Goal: Transaction & Acquisition: Purchase product/service

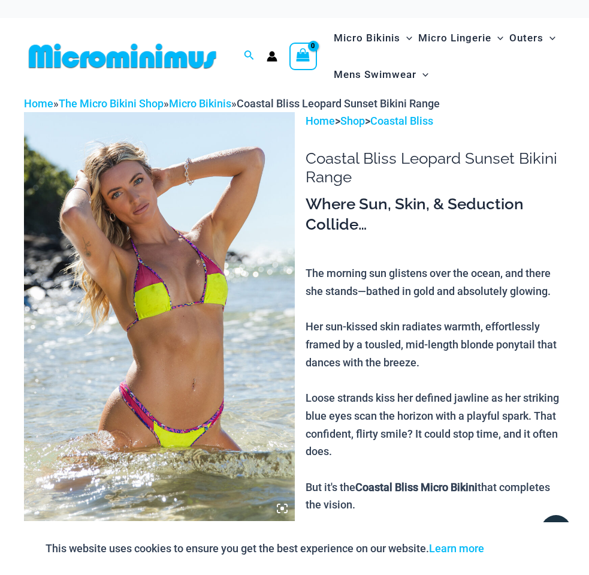
click at [282, 507] on icon at bounding box center [283, 509] width 4 height 4
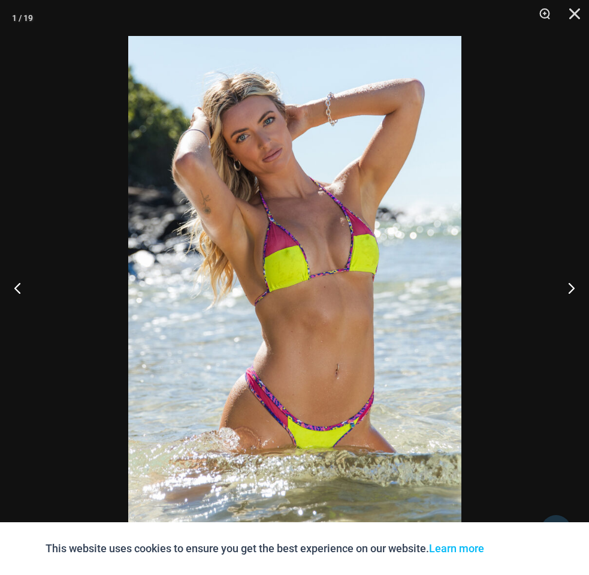
click at [330, 296] on img at bounding box center [294, 287] width 333 height 503
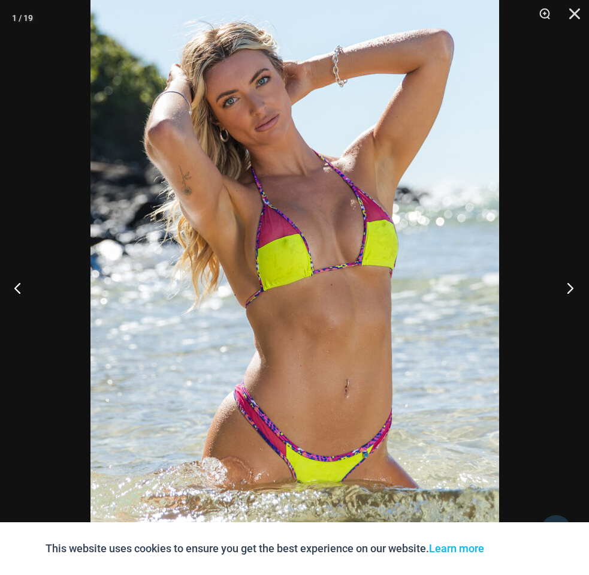
click at [567, 284] on button "Next" at bounding box center [566, 288] width 45 height 60
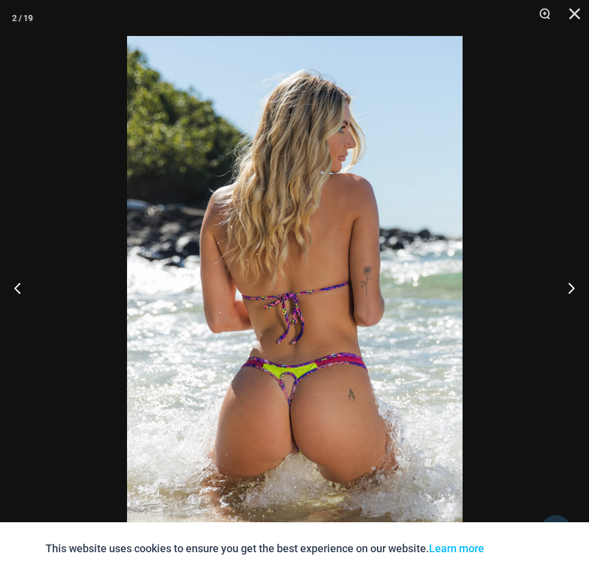
click at [368, 280] on img at bounding box center [295, 287] width 336 height 503
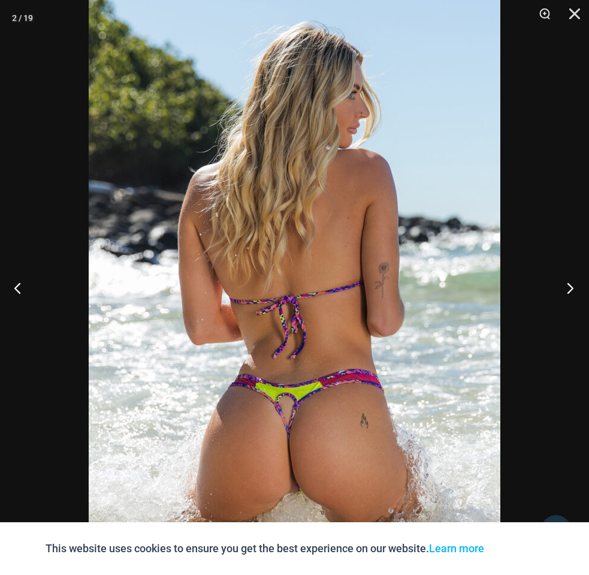
click at [567, 284] on button "Next" at bounding box center [566, 288] width 45 height 60
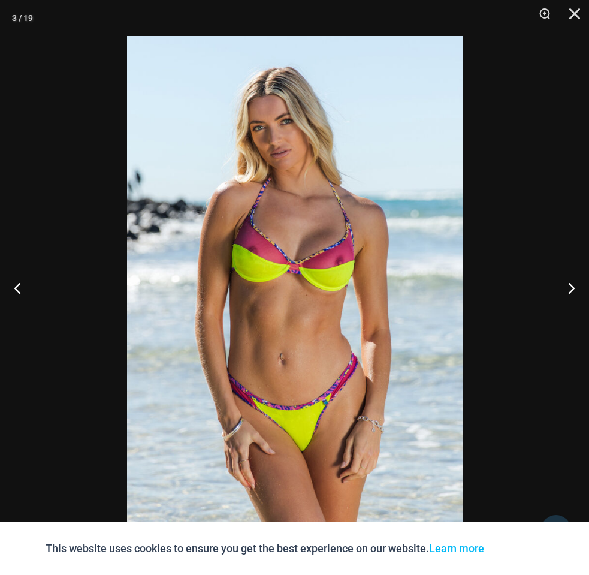
click at [327, 287] on img at bounding box center [295, 287] width 336 height 503
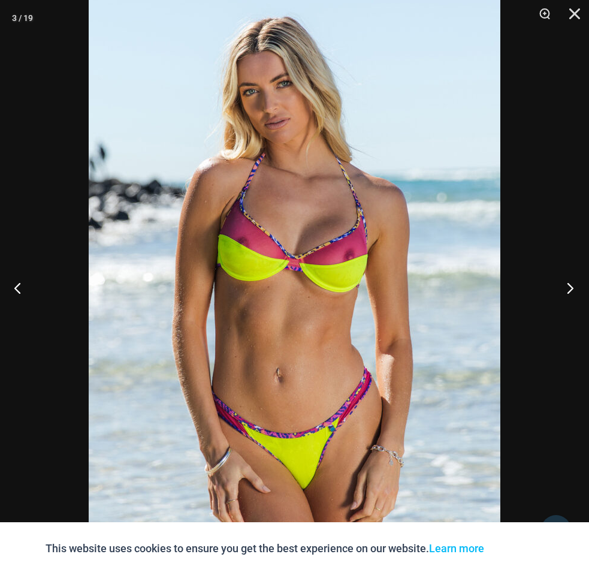
click at [570, 282] on button "Next" at bounding box center [566, 288] width 45 height 60
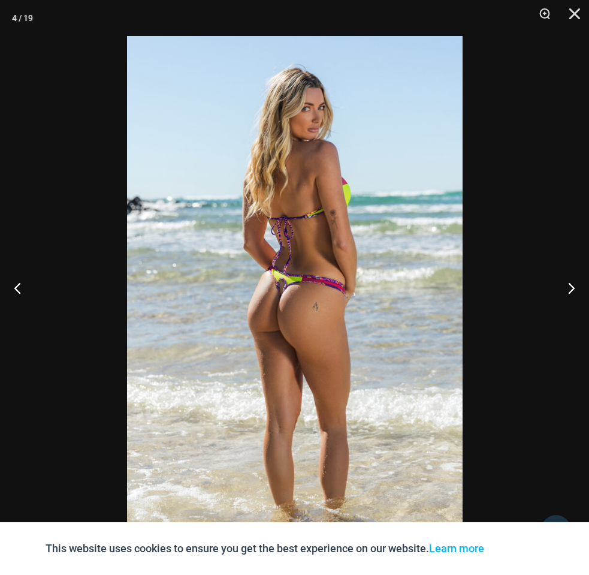
click at [307, 287] on img at bounding box center [295, 287] width 336 height 503
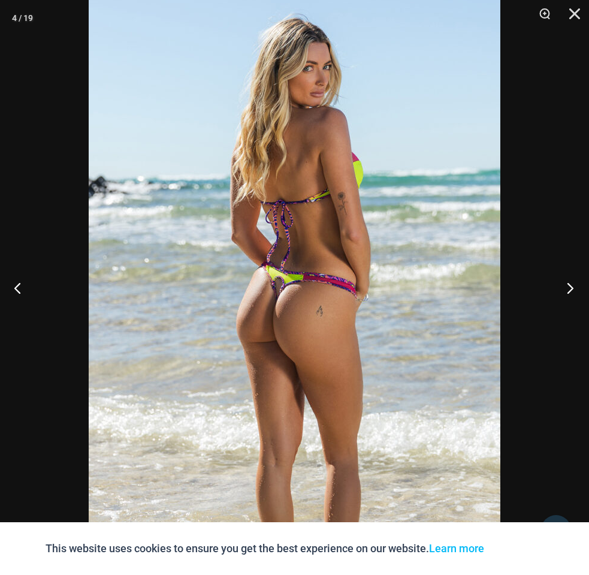
click at [573, 285] on button "Next" at bounding box center [566, 288] width 45 height 60
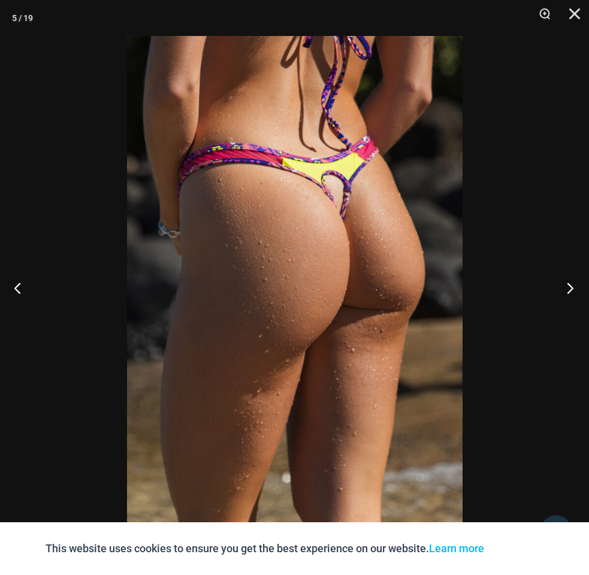
click at [572, 285] on button "Next" at bounding box center [566, 288] width 45 height 60
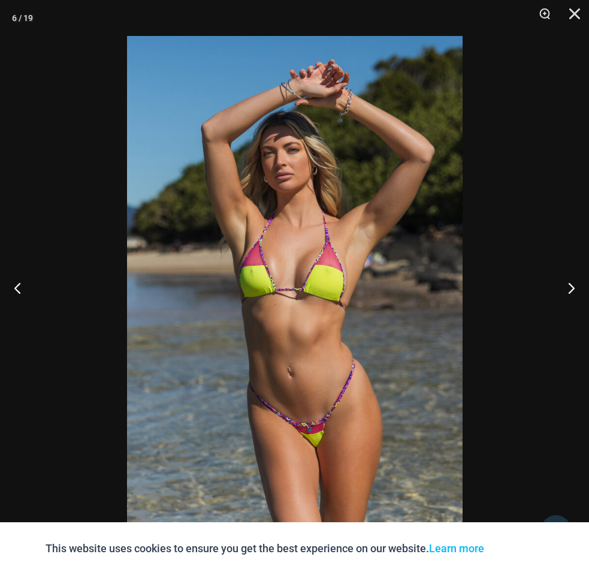
click at [306, 294] on img at bounding box center [295, 287] width 336 height 503
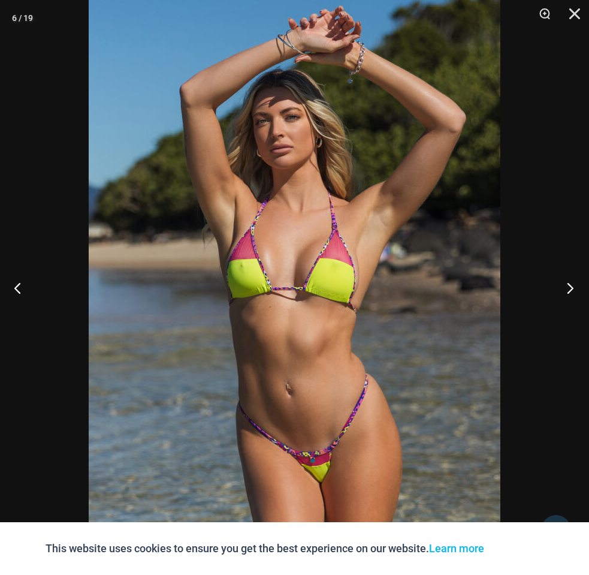
click at [571, 281] on button "Next" at bounding box center [566, 288] width 45 height 60
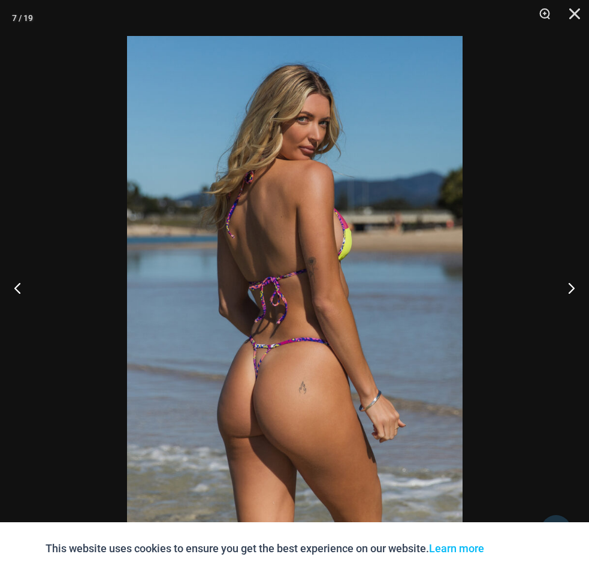
click at [327, 287] on img at bounding box center [295, 287] width 336 height 503
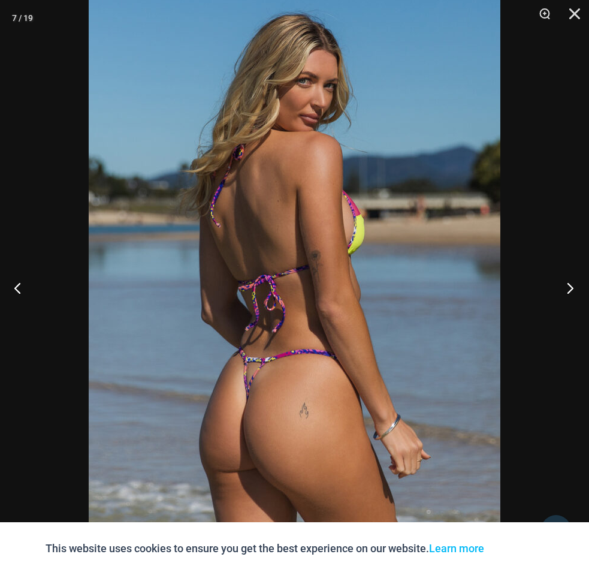
click at [570, 281] on button "Next" at bounding box center [566, 288] width 45 height 60
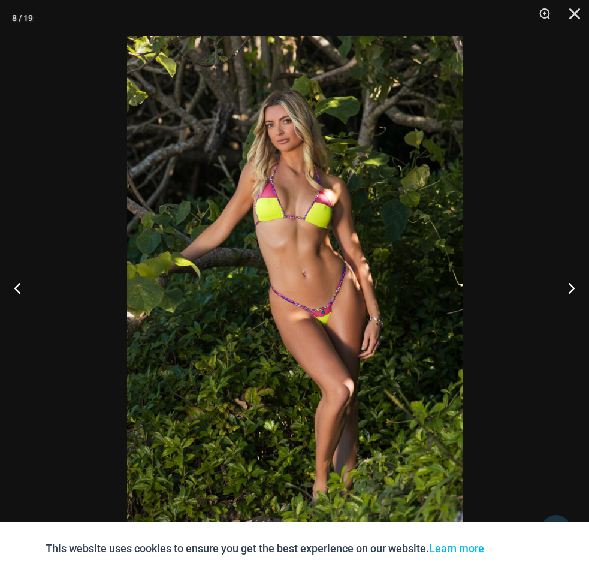
click at [345, 267] on img at bounding box center [295, 287] width 336 height 503
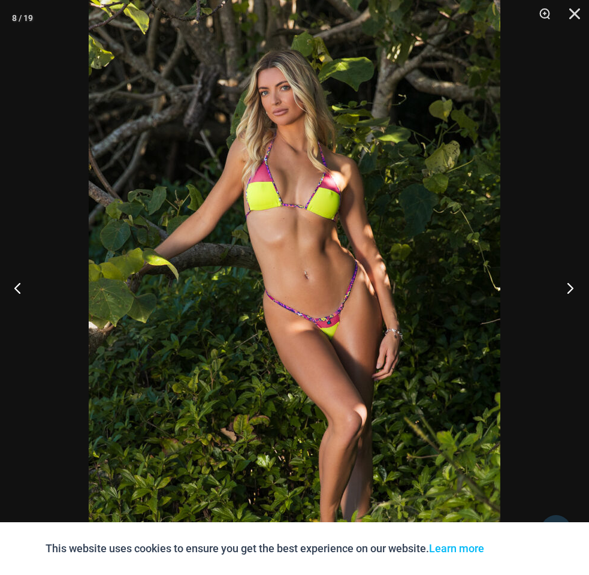
click at [568, 284] on button "Next" at bounding box center [566, 288] width 45 height 60
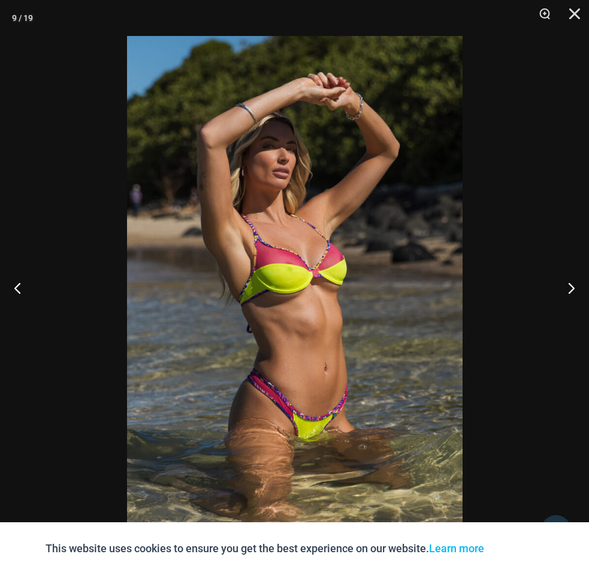
click at [339, 300] on img at bounding box center [295, 287] width 336 height 503
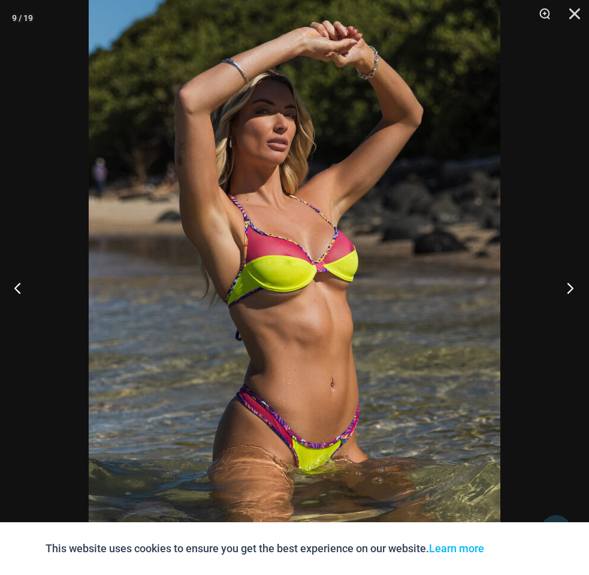
click at [566, 284] on button "Next" at bounding box center [566, 288] width 45 height 60
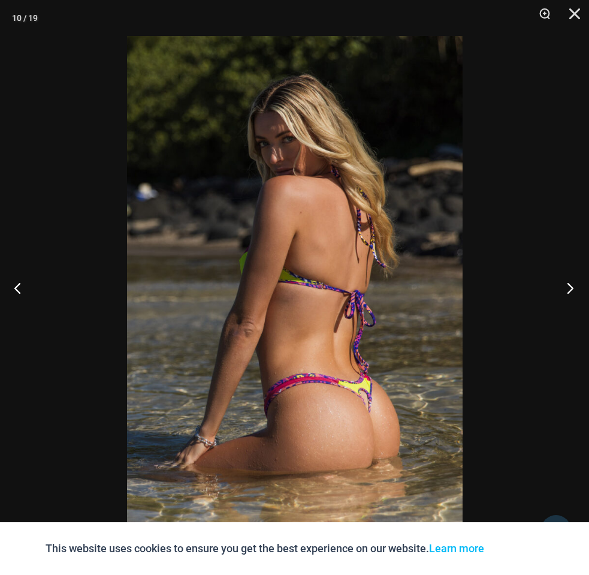
click at [566, 286] on button "Next" at bounding box center [566, 288] width 45 height 60
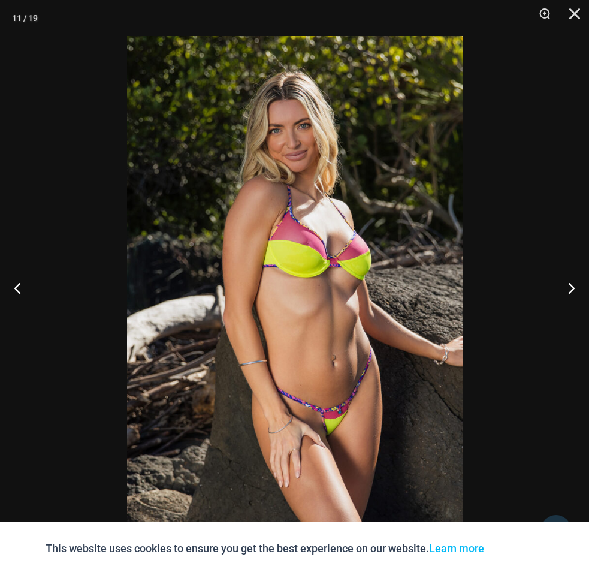
click at [348, 285] on img at bounding box center [295, 287] width 336 height 503
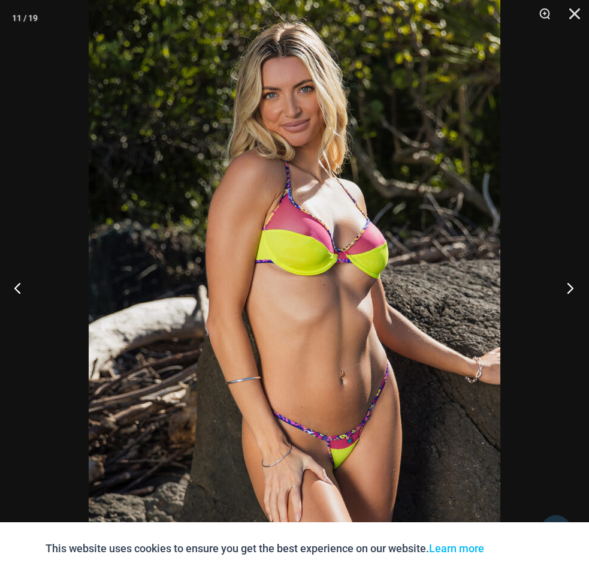
click at [569, 284] on button "Next" at bounding box center [566, 288] width 45 height 60
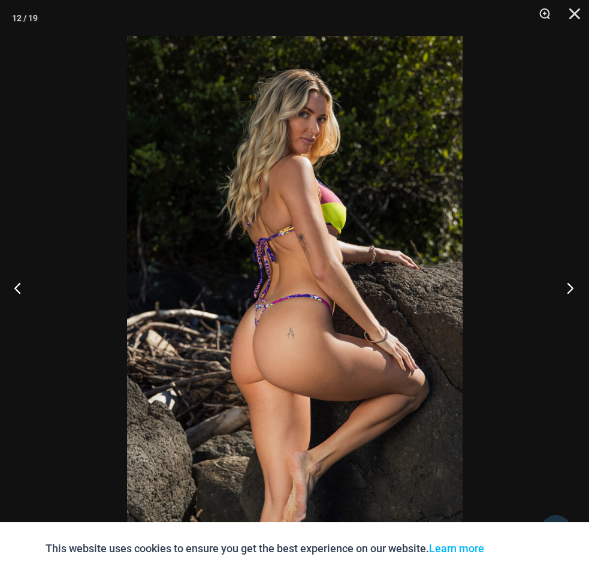
click at [565, 280] on button "Next" at bounding box center [566, 288] width 45 height 60
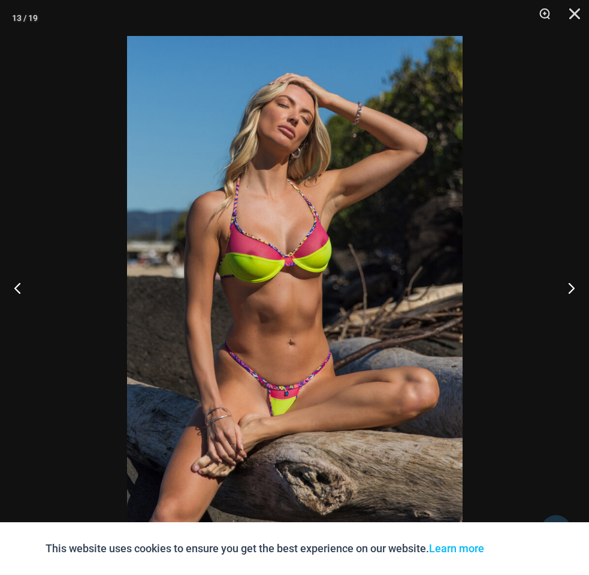
click at [302, 290] on img at bounding box center [295, 287] width 336 height 503
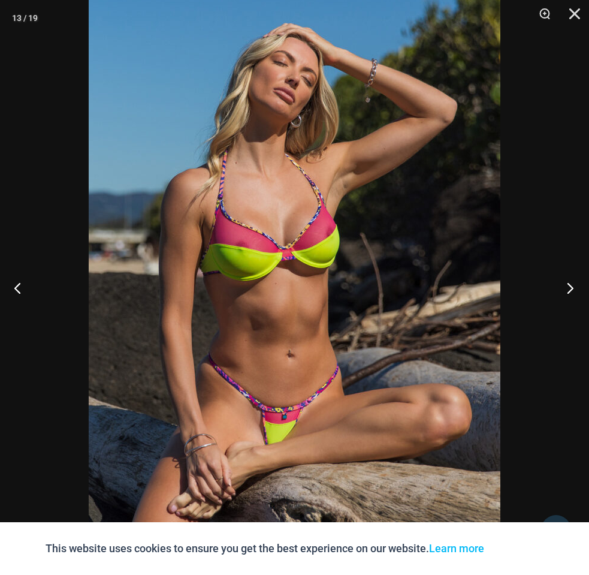
click at [567, 284] on button "Next" at bounding box center [566, 288] width 45 height 60
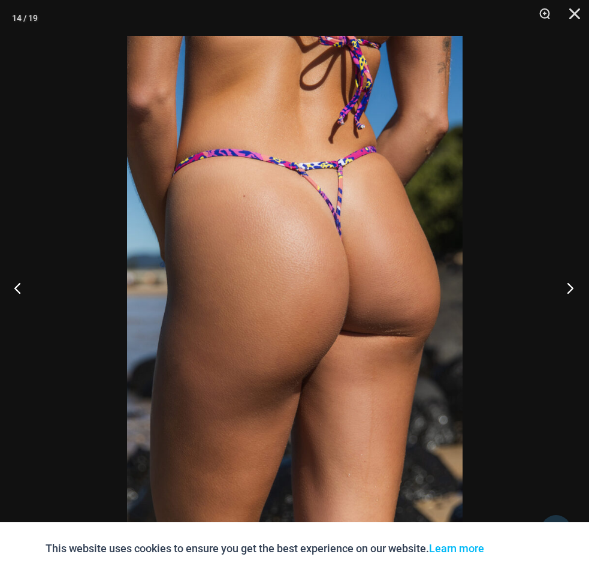
click at [568, 285] on button "Next" at bounding box center [566, 288] width 45 height 60
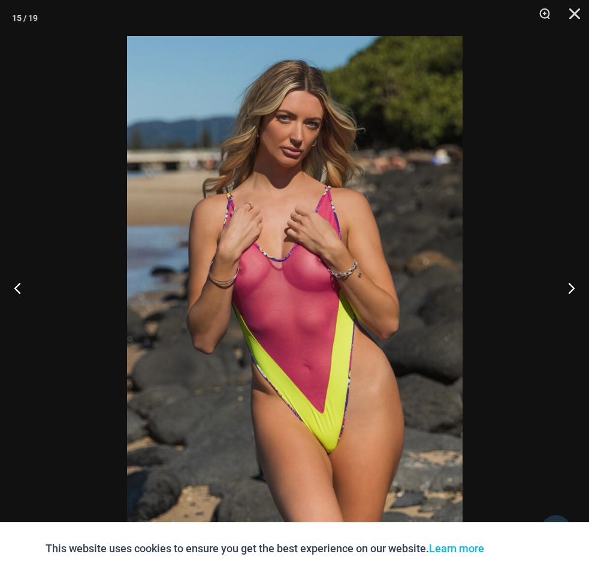
click at [315, 291] on img at bounding box center [295, 287] width 336 height 503
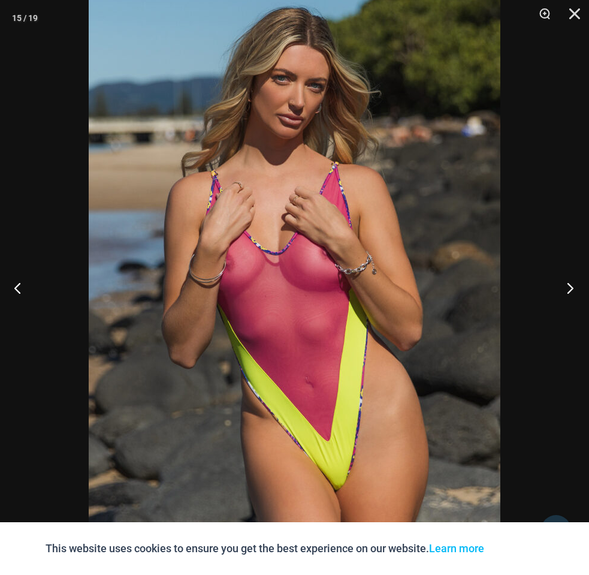
click at [568, 284] on button "Next" at bounding box center [566, 288] width 45 height 60
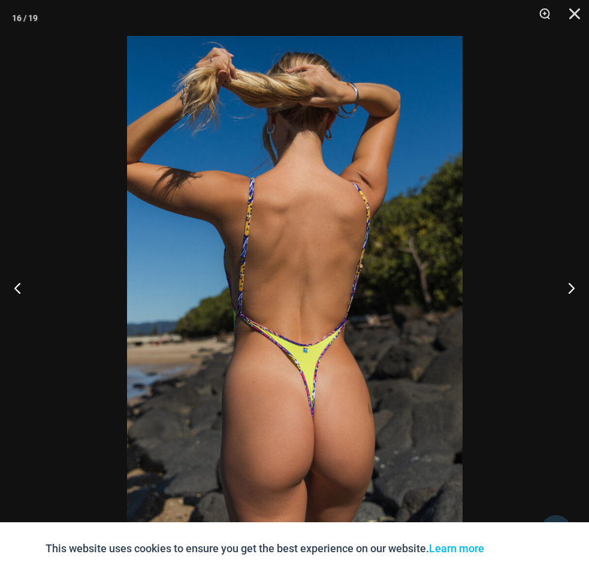
click at [308, 302] on img at bounding box center [295, 287] width 336 height 503
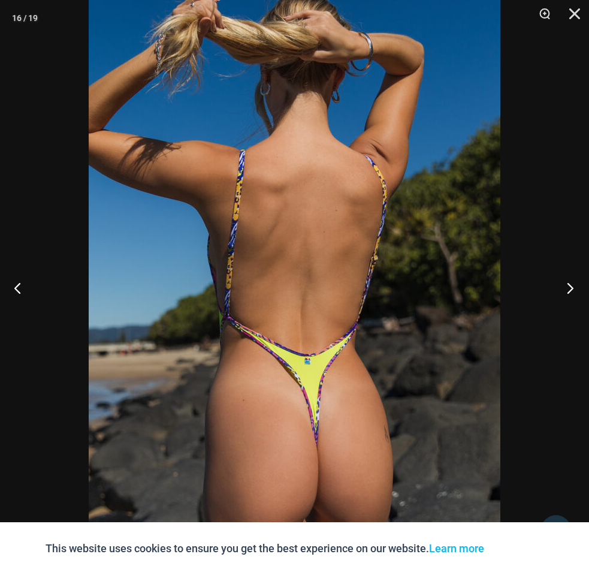
click at [568, 278] on button "Next" at bounding box center [566, 288] width 45 height 60
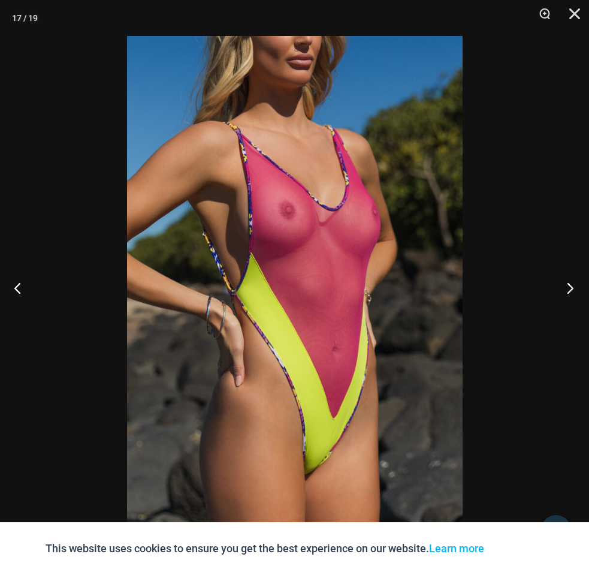
click at [564, 280] on button "Next" at bounding box center [566, 288] width 45 height 60
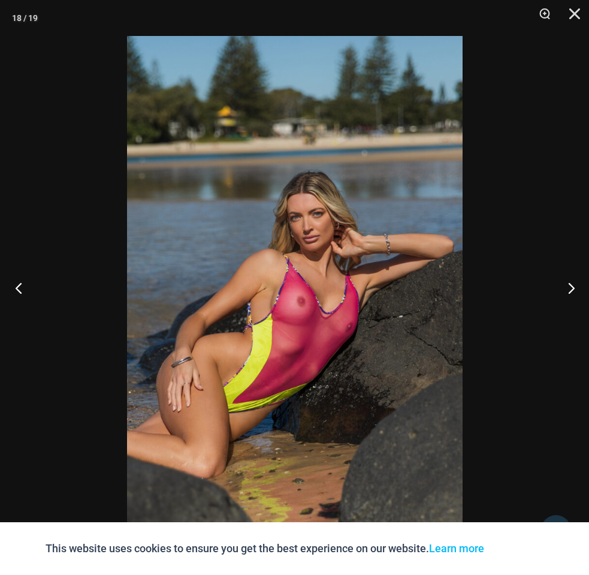
click at [16, 287] on button "Previous" at bounding box center [22, 288] width 45 height 60
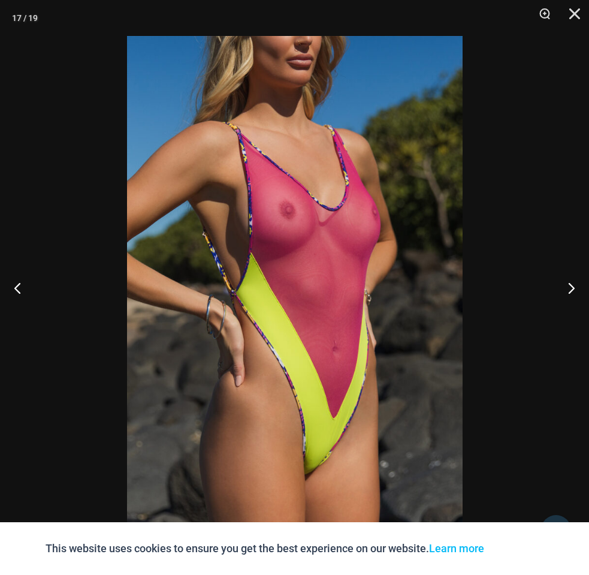
click at [273, 275] on img at bounding box center [295, 287] width 336 height 503
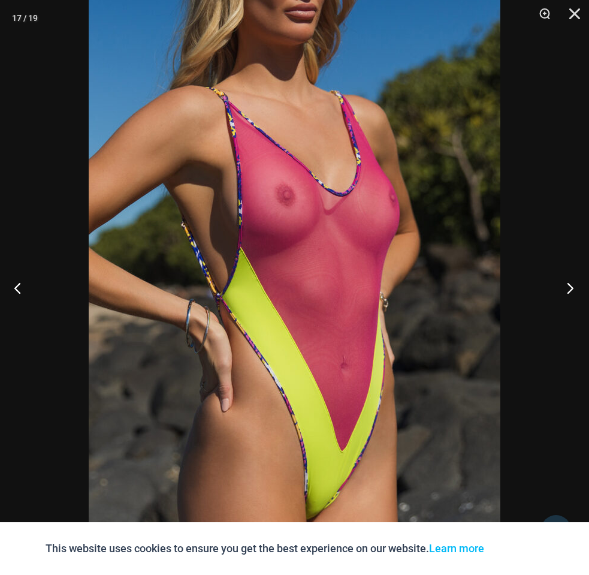
click at [567, 284] on button "Next" at bounding box center [566, 288] width 45 height 60
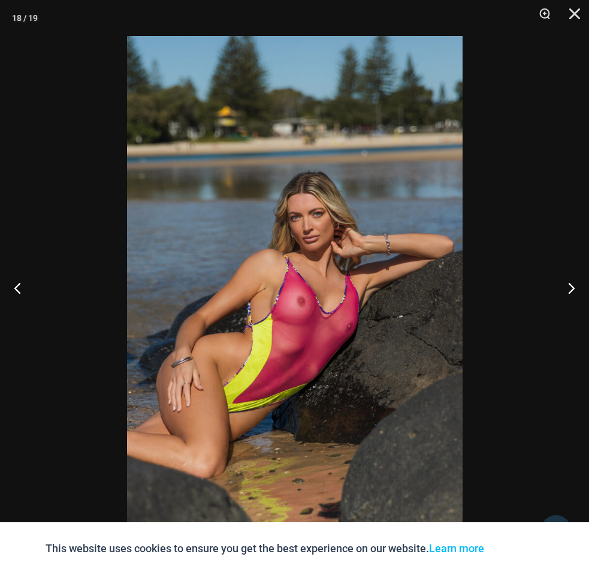
click at [314, 293] on img at bounding box center [295, 287] width 336 height 503
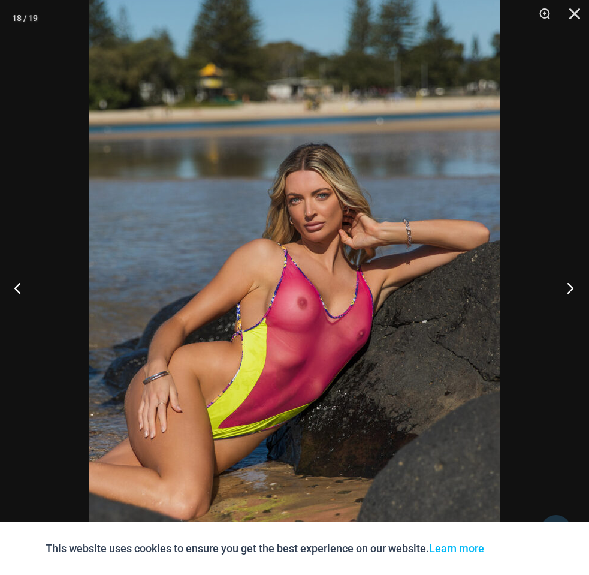
click at [567, 285] on button "Next" at bounding box center [566, 288] width 45 height 60
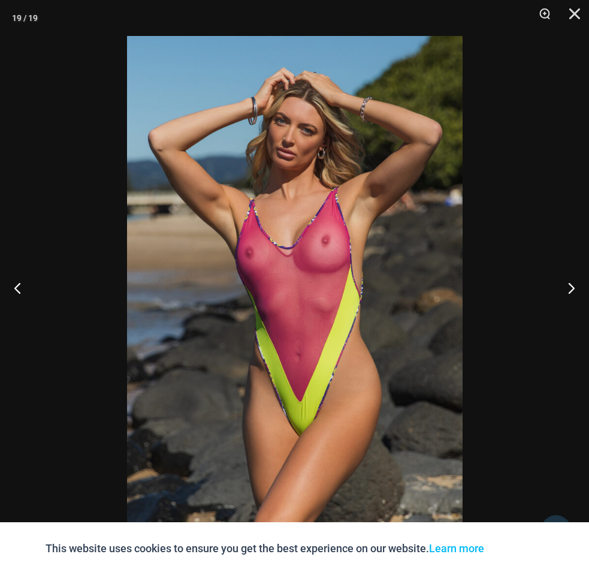
click at [300, 278] on img at bounding box center [295, 287] width 336 height 503
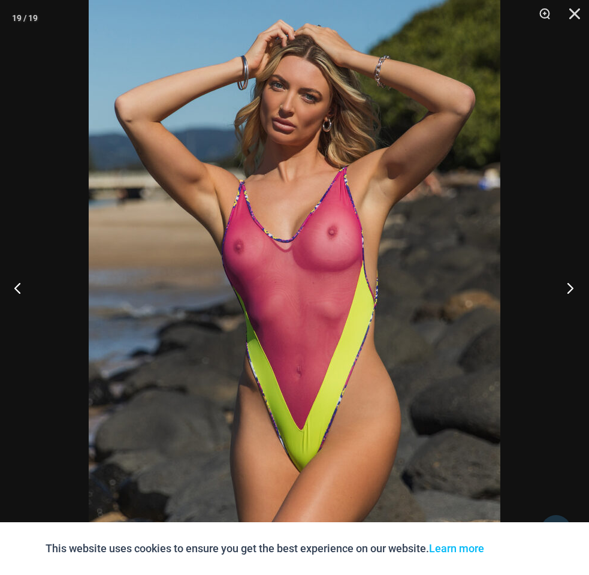
click at [565, 285] on button "Next" at bounding box center [566, 288] width 45 height 60
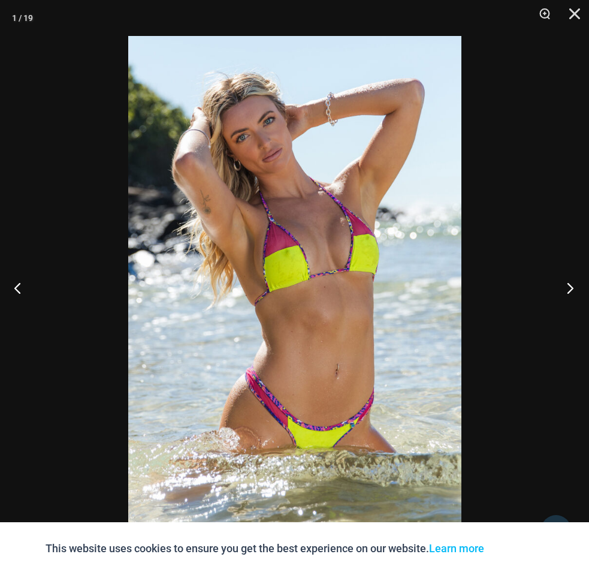
click at [570, 282] on button "Next" at bounding box center [566, 288] width 45 height 60
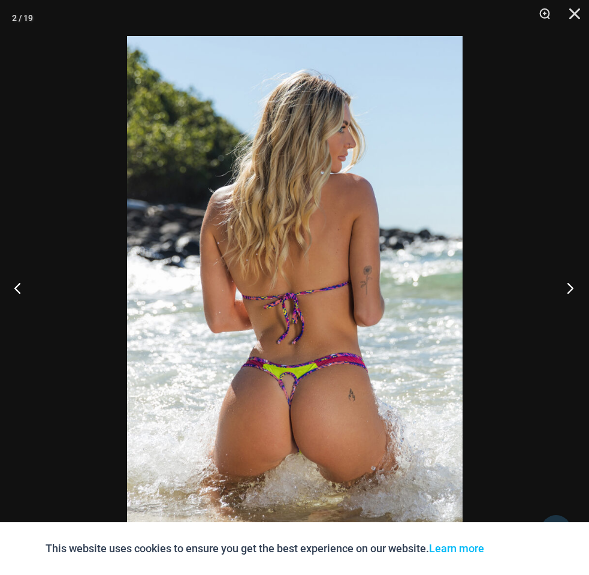
click at [570, 282] on button "Next" at bounding box center [566, 288] width 45 height 60
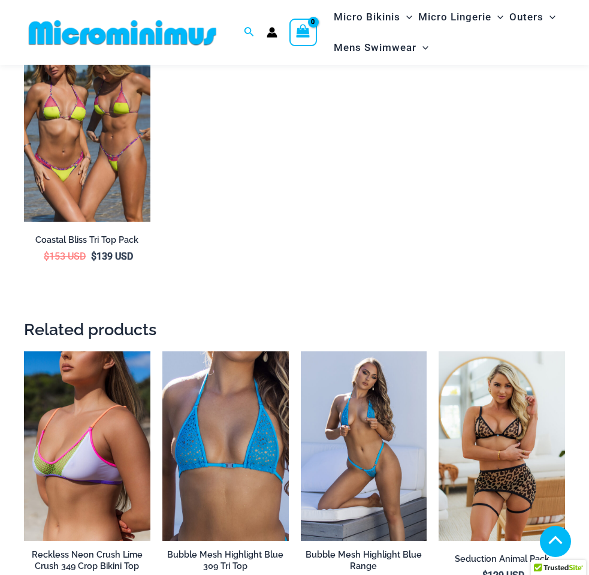
scroll to position [2326, 0]
